Goal: Use online tool/utility: Utilize a website feature to perform a specific function

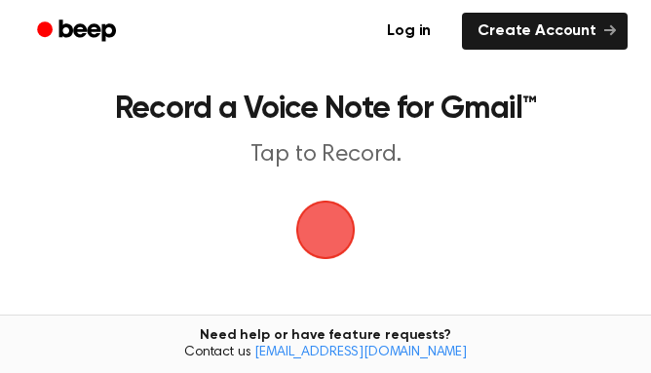
click at [332, 242] on span "button" at bounding box center [325, 230] width 55 height 55
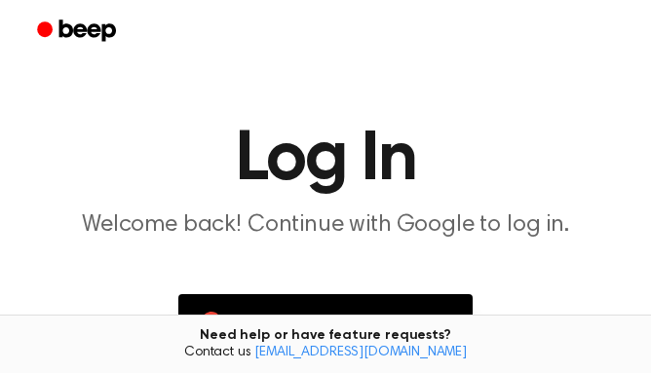
click at [332, 242] on main "Log In Welcome back! Continue with Google to log in. Continue with Google Don’t…" at bounding box center [325, 283] width 651 height 566
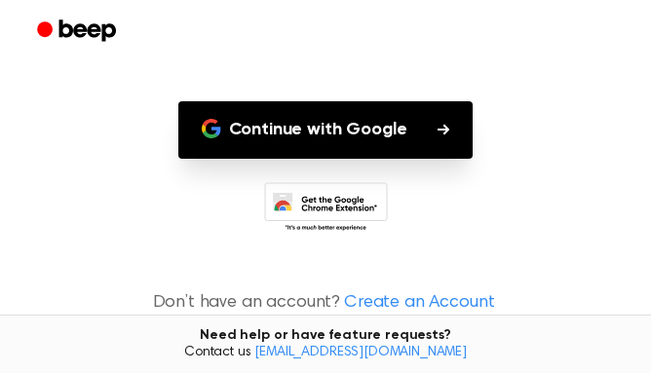
click at [320, 131] on button "Continue with Google" at bounding box center [325, 130] width 295 height 58
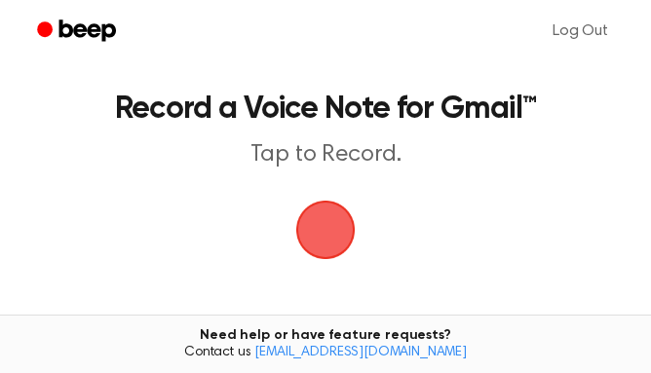
click at [329, 223] on span "button" at bounding box center [325, 230] width 55 height 55
click at [347, 251] on span "button" at bounding box center [325, 230] width 55 height 55
click at [327, 224] on span "button" at bounding box center [325, 230] width 59 height 59
click at [325, 231] on span "button" at bounding box center [325, 230] width 55 height 55
click at [345, 238] on span "button" at bounding box center [325, 229] width 109 height 109
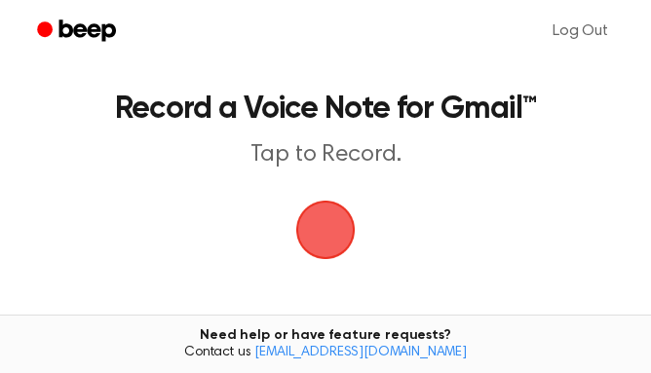
click at [330, 235] on span "button" at bounding box center [325, 230] width 63 height 63
click at [336, 231] on span "button" at bounding box center [325, 229] width 89 height 89
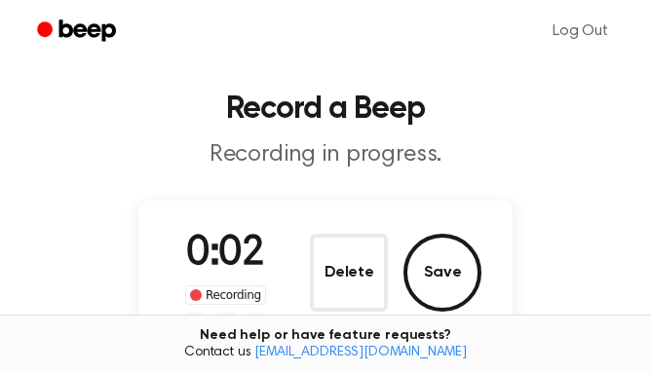
click at [440, 275] on button "Save" at bounding box center [443, 273] width 78 height 78
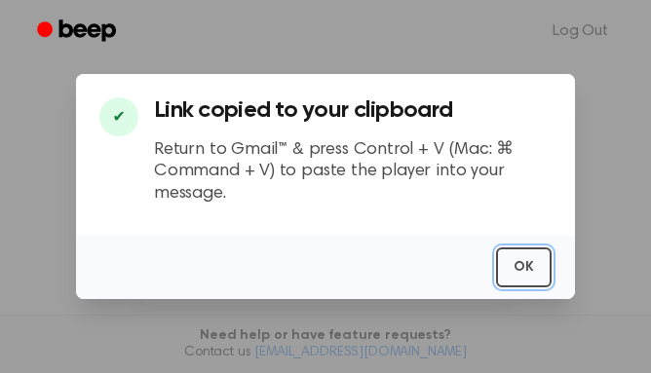
click at [515, 261] on button "OK" at bounding box center [524, 268] width 56 height 40
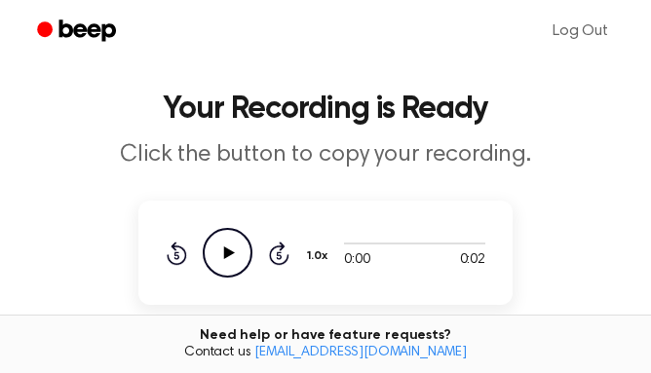
click at [234, 258] on icon "Play Audio" at bounding box center [228, 253] width 50 height 50
